Goal: Navigation & Orientation: Understand site structure

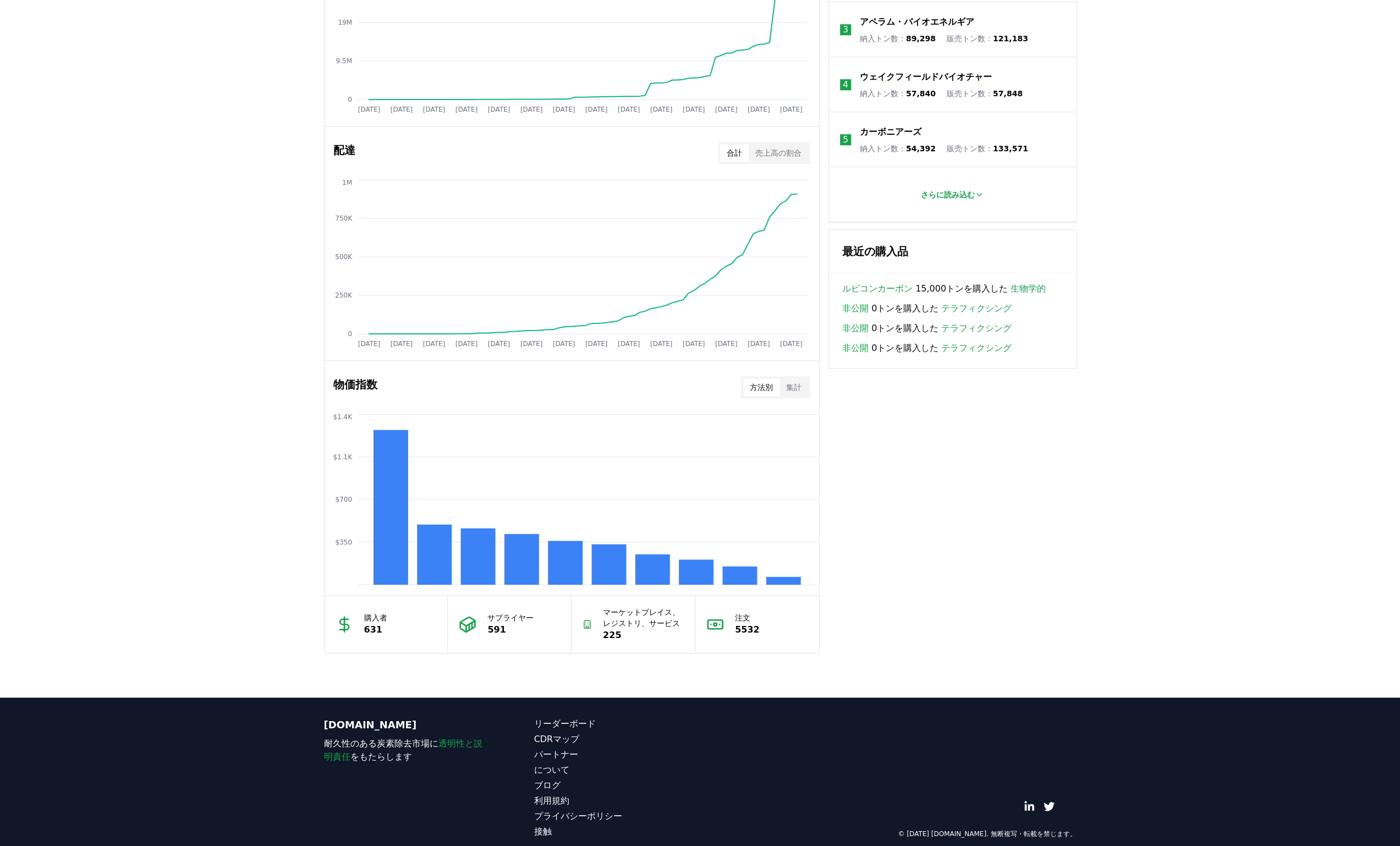
scroll to position [606, 0]
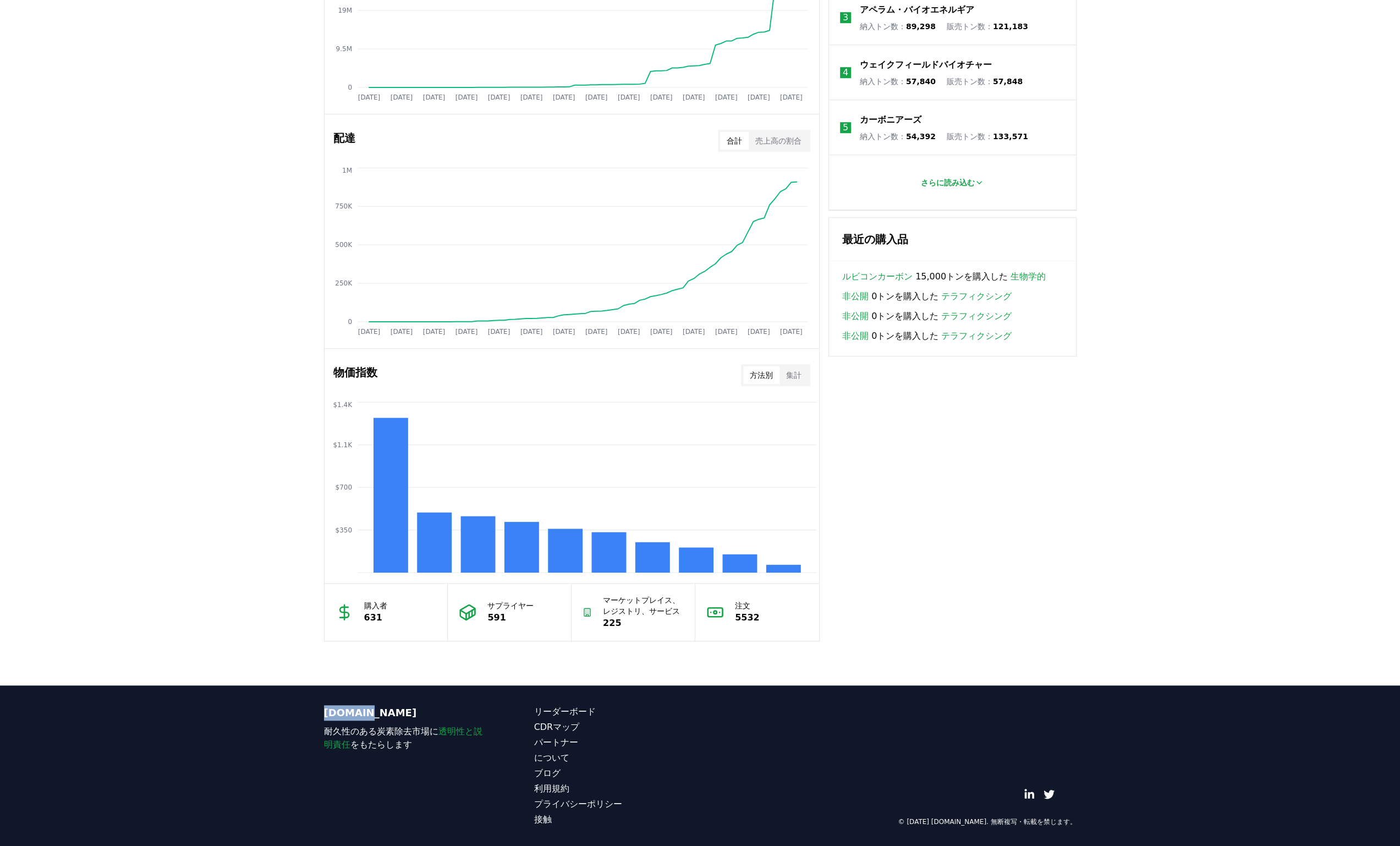
drag, startPoint x: 359, startPoint y: 713, endPoint x: 306, endPoint y: 718, distance: 53.2
click at [306, 718] on footer "[DOMAIN_NAME] 耐久性のある炭素除去市場に 透明性と説明責任 をもたらします リーダーボード CDRマップ パートナー について ブログ 利用規約…" at bounding box center [700, 765] width 1400 height 160
